Goal: Transaction & Acquisition: Subscribe to service/newsletter

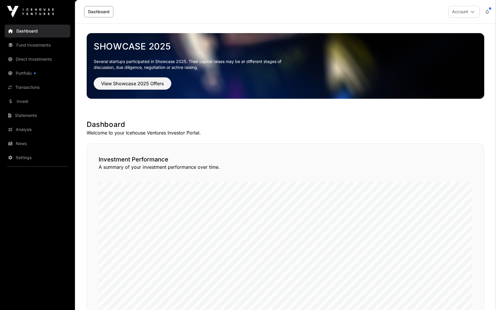
click at [40, 57] on link "Direct Investments" at bounding box center [38, 59] width 66 height 13
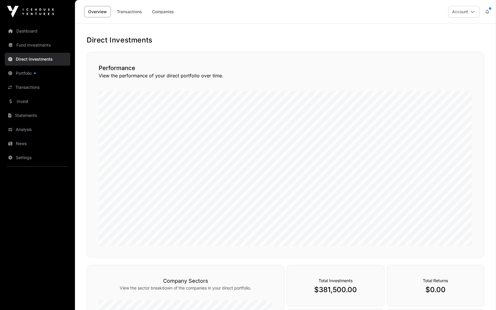
click at [163, 14] on link "Companies" at bounding box center [163, 11] width 30 height 11
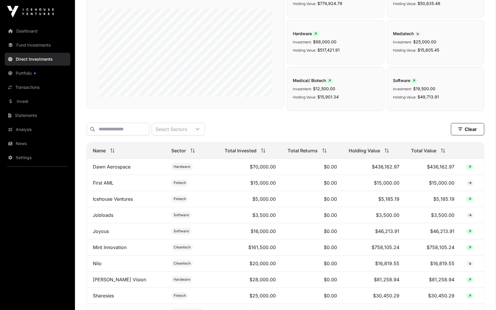
scroll to position [79, 0]
click at [108, 149] on span at bounding box center [111, 151] width 6 height 4
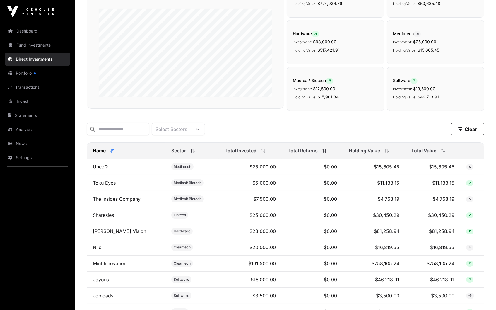
click at [237, 151] on span "Total Invested" at bounding box center [241, 150] width 32 height 7
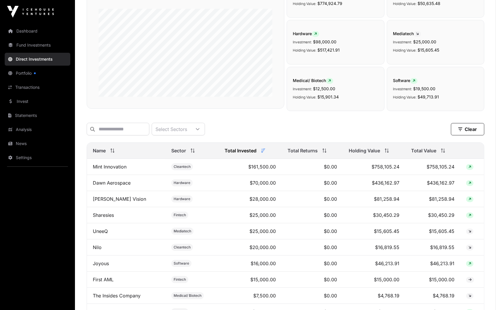
click at [177, 166] on span "Cleantech" at bounding box center [182, 166] width 17 height 5
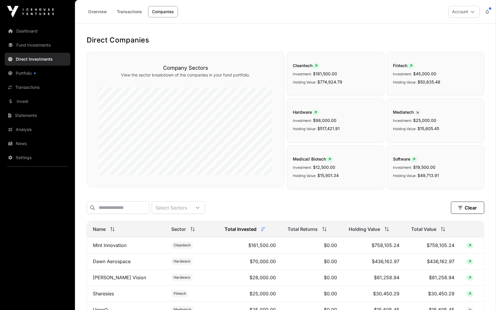
scroll to position [0, 0]
click at [33, 30] on link "Dashboard" at bounding box center [38, 31] width 66 height 13
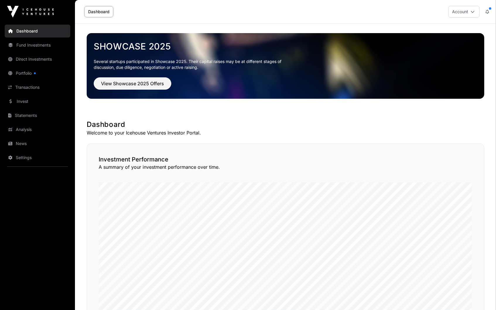
click at [41, 69] on link "Portfolio" at bounding box center [38, 73] width 66 height 13
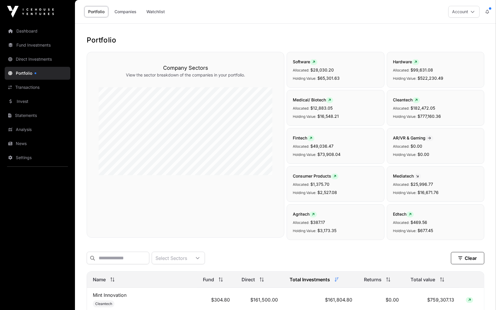
click at [42, 84] on link "Transactions" at bounding box center [38, 87] width 66 height 13
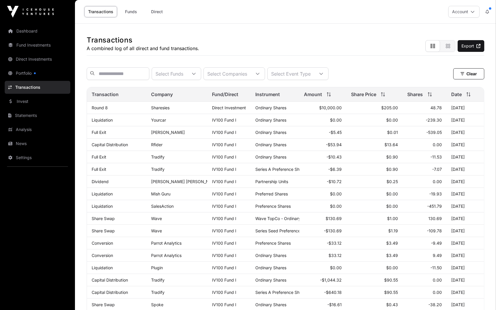
click at [160, 10] on link "Direct" at bounding box center [156, 11] width 23 height 11
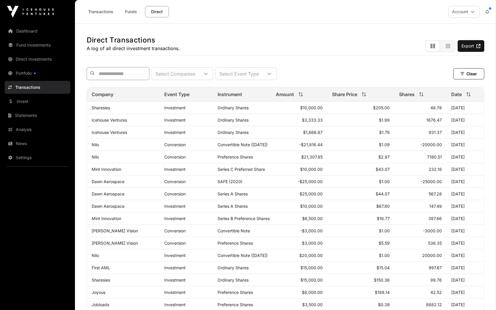
click at [147, 76] on input "text" at bounding box center [118, 73] width 63 height 13
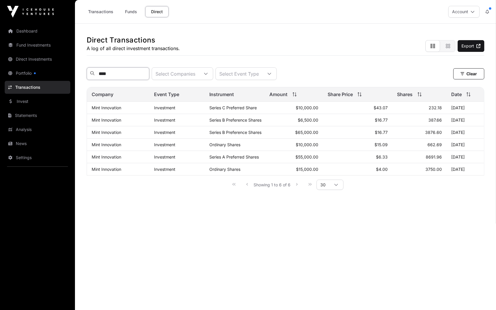
type input "****"
click at [37, 95] on link "Invest" at bounding box center [38, 101] width 66 height 13
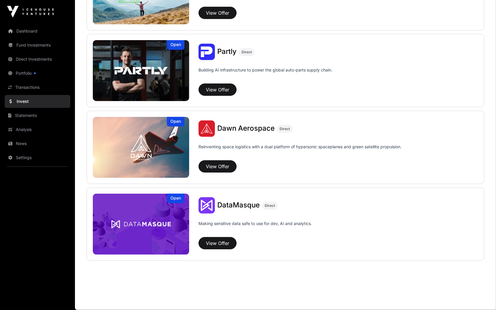
scroll to position [425, 0]
click at [218, 167] on button "View Offer" at bounding box center [218, 166] width 38 height 12
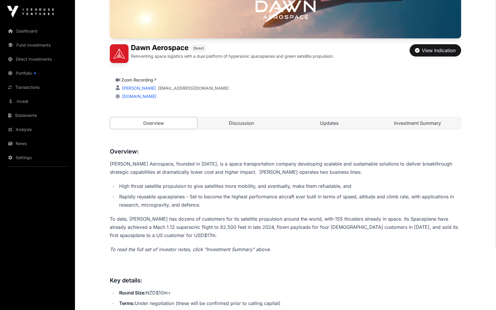
scroll to position [127, 0]
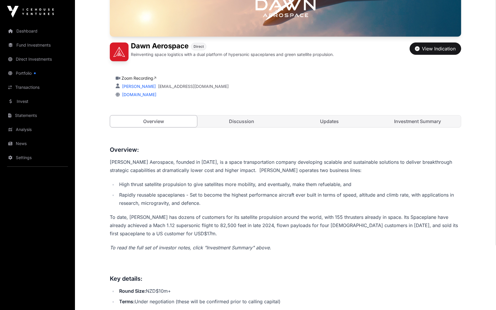
click at [433, 47] on div "View Indication" at bounding box center [435, 48] width 41 height 7
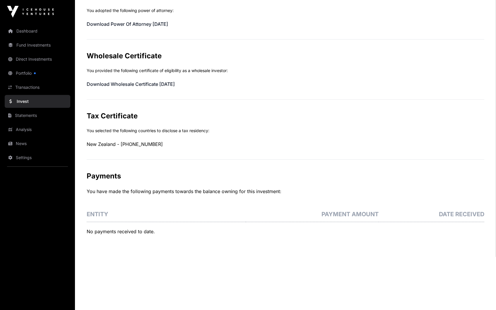
scroll to position [264, 0]
click at [188, 202] on div "Payments You have made the following payments towards the balance owning for th…" at bounding box center [286, 206] width 398 height 69
click at [186, 211] on th "Entity" at bounding box center [166, 215] width 159 height 16
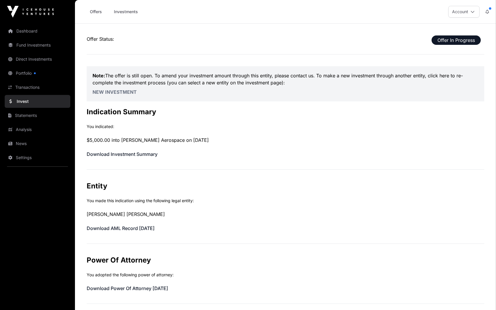
scroll to position [0, 0]
click at [50, 100] on link "Invest" at bounding box center [38, 101] width 66 height 13
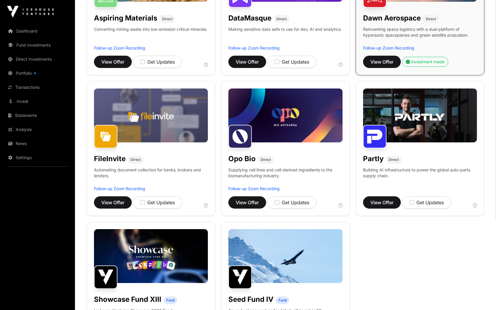
scroll to position [153, 0]
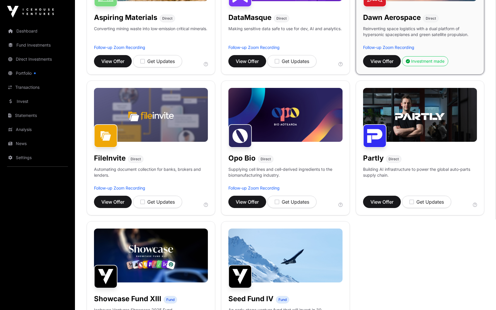
click at [288, 199] on div "Get Updates" at bounding box center [292, 201] width 35 height 7
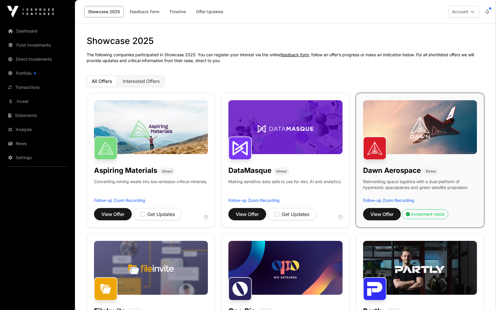
scroll to position [0, 0]
